Goal: Transaction & Acquisition: Purchase product/service

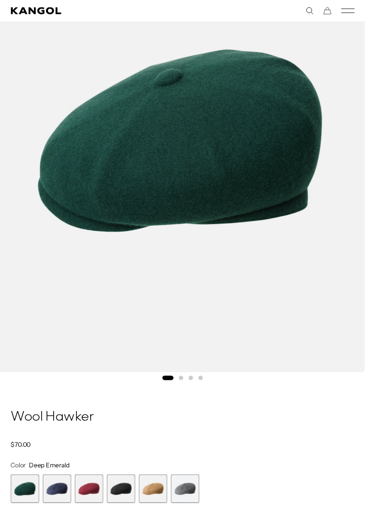
scroll to position [0, 189]
click at [53, 504] on span "2 of 6" at bounding box center [58, 503] width 29 height 29
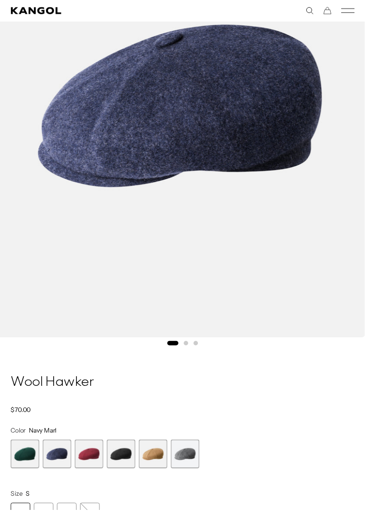
scroll to position [0, 189]
click at [132, 472] on span "4 of 6" at bounding box center [124, 467] width 29 height 29
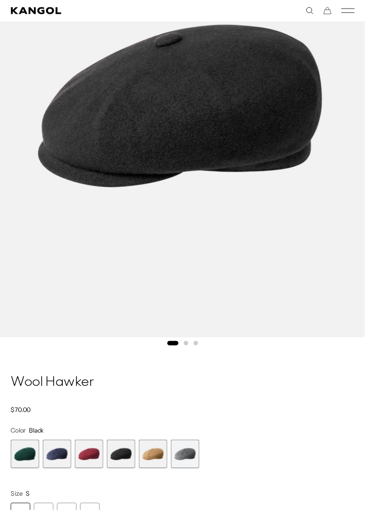
scroll to position [0, 189]
click at [95, 470] on span "3 of 6" at bounding box center [91, 467] width 29 height 29
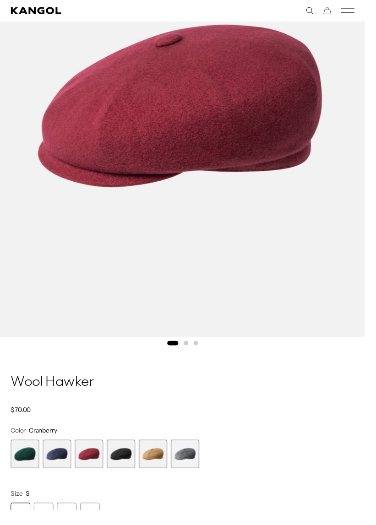
click at [160, 468] on span "5 of 6" at bounding box center [157, 467] width 29 height 29
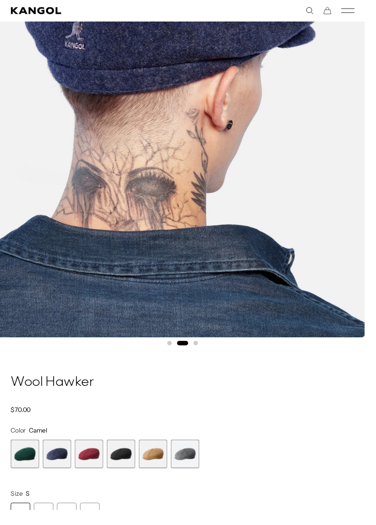
scroll to position [0, 189]
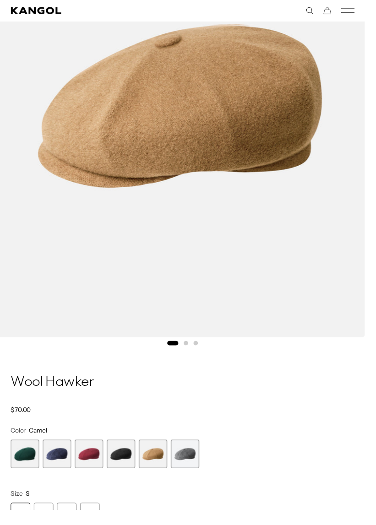
click at [202, 472] on span "6 of 6" at bounding box center [190, 467] width 29 height 29
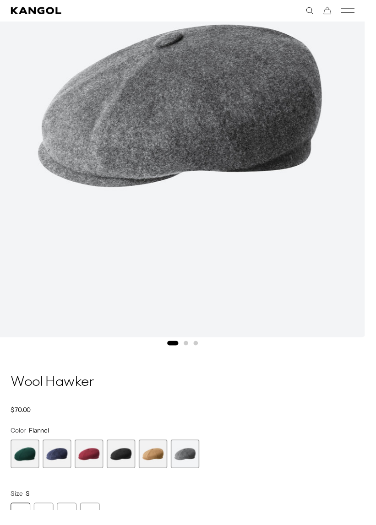
click at [170, 467] on span "5 of 6" at bounding box center [157, 467] width 29 height 29
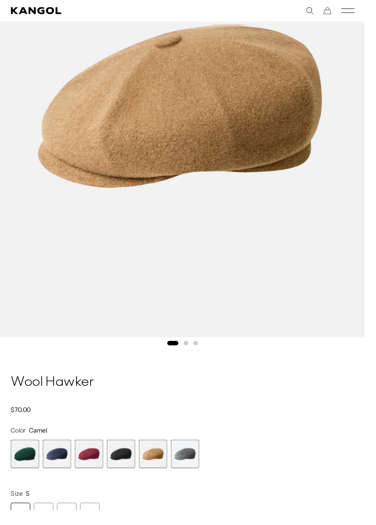
scroll to position [0, 189]
click at [163, 468] on span "5 of 6" at bounding box center [157, 467] width 29 height 29
click at [136, 469] on span "4 of 6" at bounding box center [124, 467] width 29 height 29
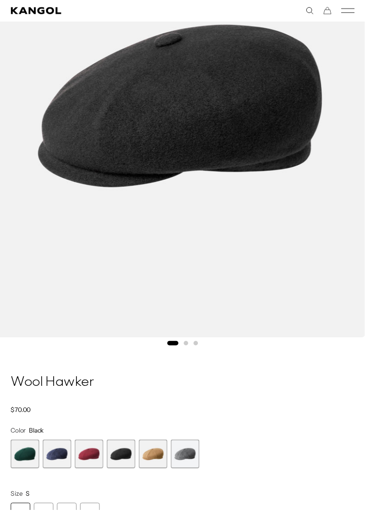
click at [93, 469] on span "3 of 6" at bounding box center [91, 467] width 29 height 29
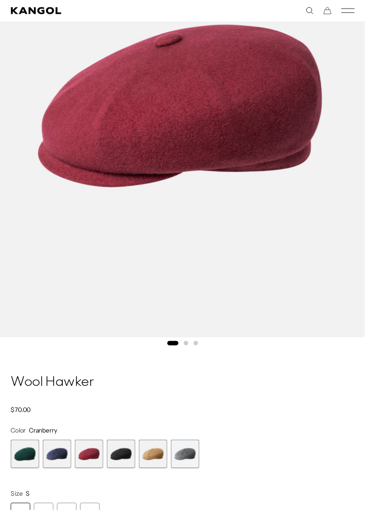
scroll to position [0, 189]
click at [62, 468] on span "2 of 6" at bounding box center [58, 467] width 29 height 29
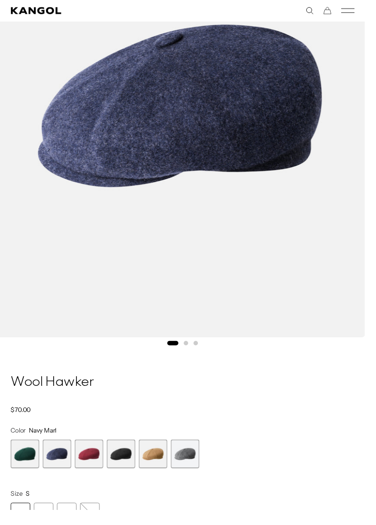
click at [66, 472] on span "2 of 6" at bounding box center [58, 467] width 29 height 29
click at [30, 470] on span "1 of 6" at bounding box center [25, 467] width 29 height 29
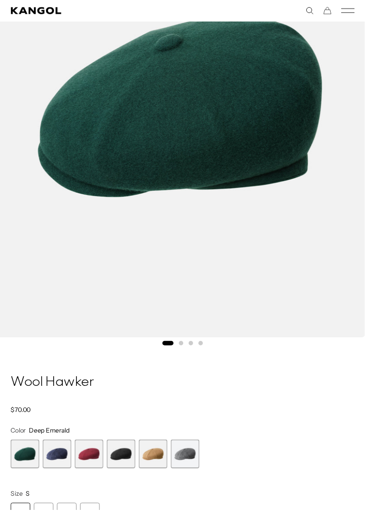
scroll to position [0, 189]
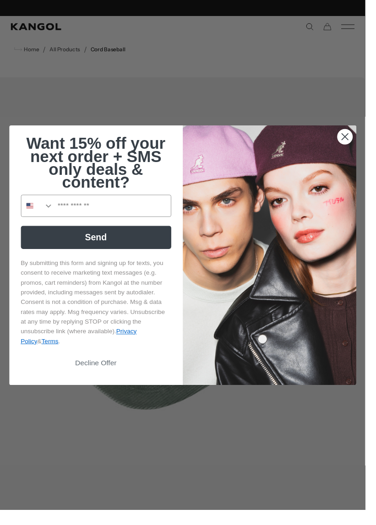
scroll to position [0, 189]
click at [353, 148] on circle "Close dialog" at bounding box center [354, 140] width 15 height 15
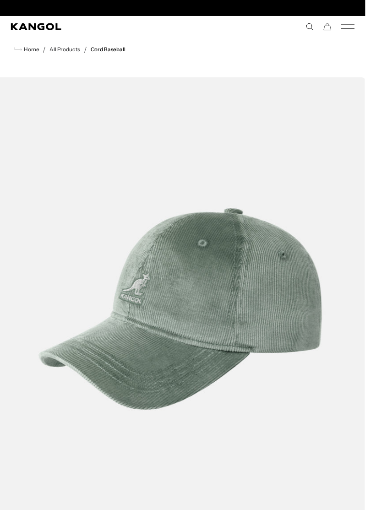
click at [360, 153] on img "1 of 4" at bounding box center [185, 318] width 381 height 477
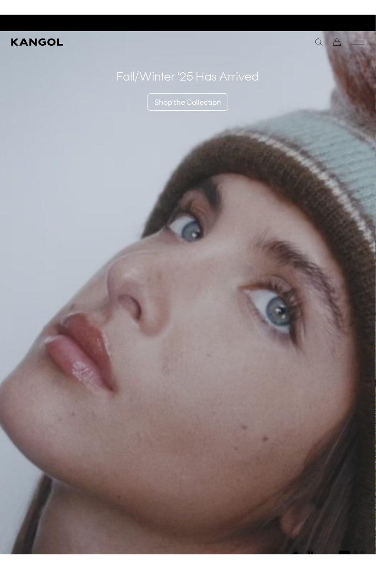
scroll to position [0, 189]
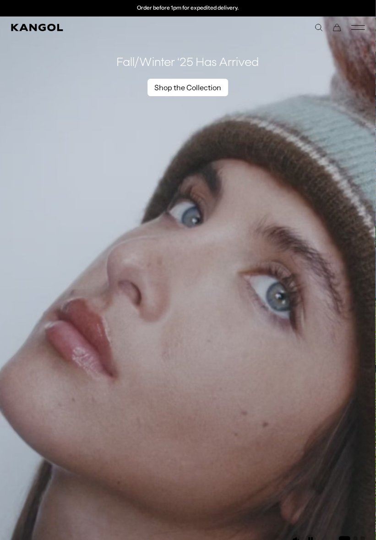
click at [174, 85] on link "Shop the Collection" at bounding box center [187, 87] width 81 height 17
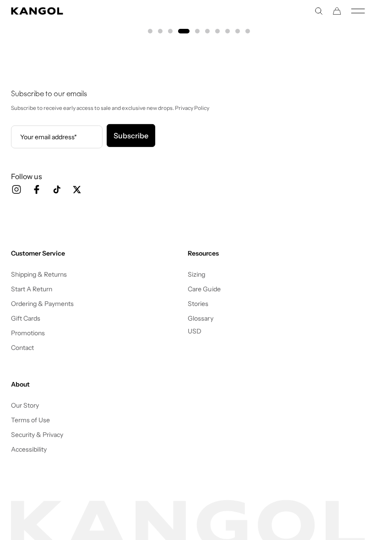
scroll to position [14695, 0]
